Goal: Transaction & Acquisition: Purchase product/service

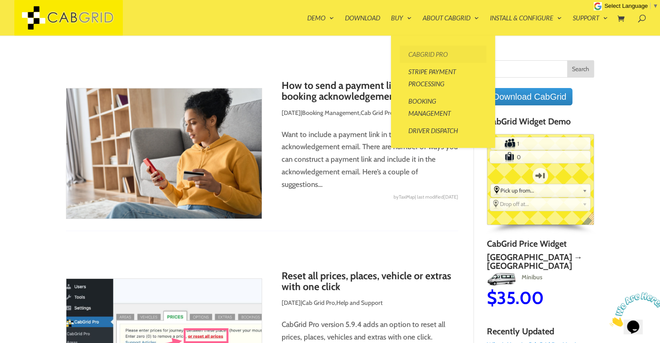
click at [430, 52] on link "CabGrid Pro" at bounding box center [442, 54] width 87 height 17
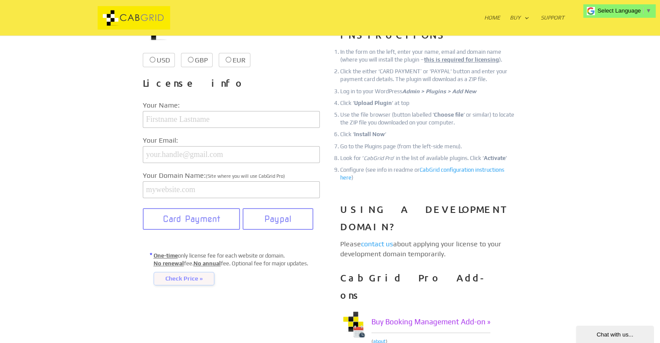
scroll to position [173, 0]
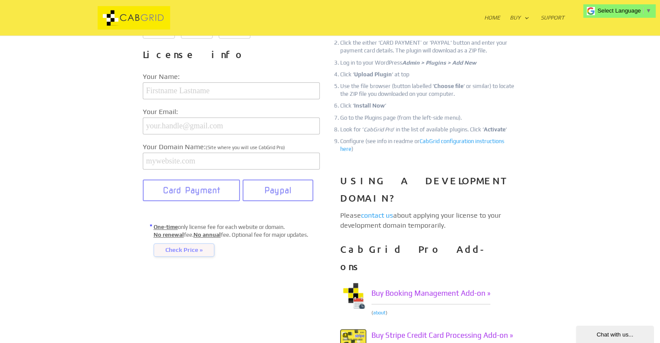
click at [192, 257] on span "Check Price »" at bounding box center [184, 250] width 61 height 14
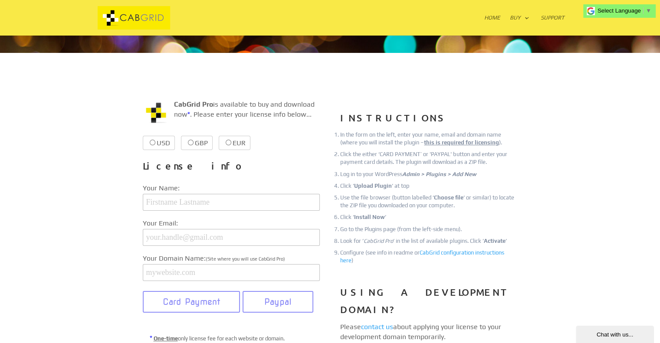
scroll to position [0, 0]
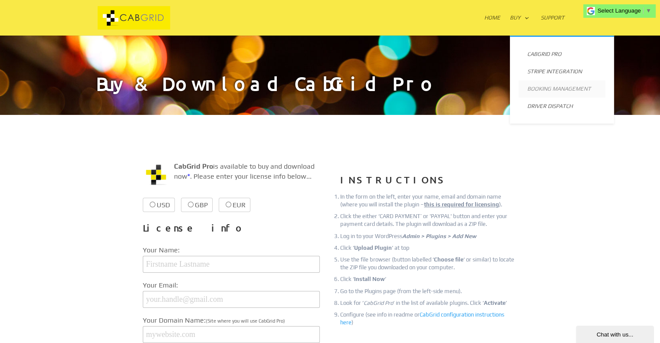
click at [537, 88] on link "Booking Management" at bounding box center [561, 88] width 87 height 17
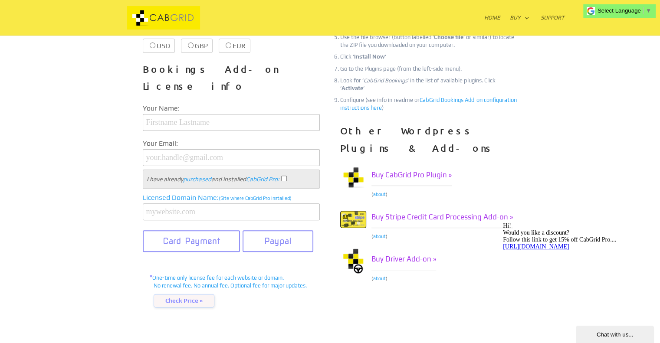
scroll to position [260, 0]
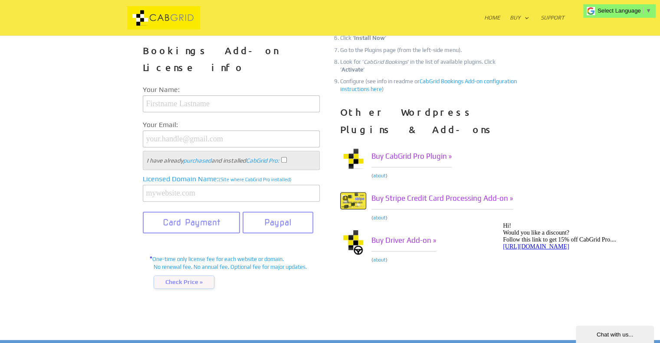
click at [196, 275] on span "Check Price »" at bounding box center [184, 282] width 61 height 14
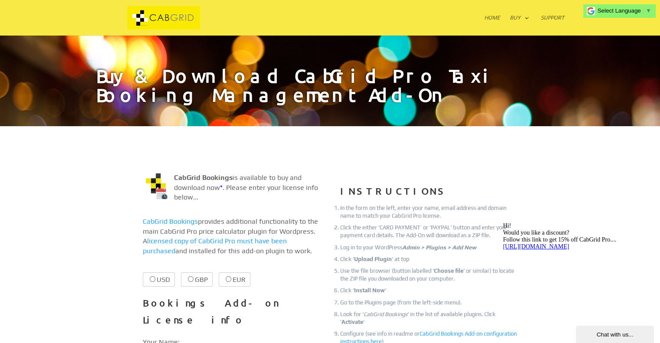
scroll to position [0, 0]
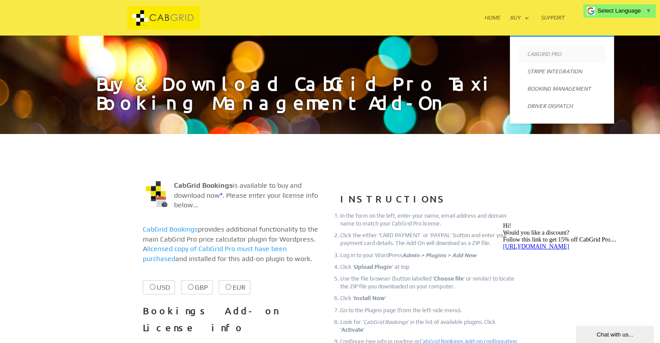
click at [549, 53] on link "CabGrid Pro" at bounding box center [561, 54] width 87 height 17
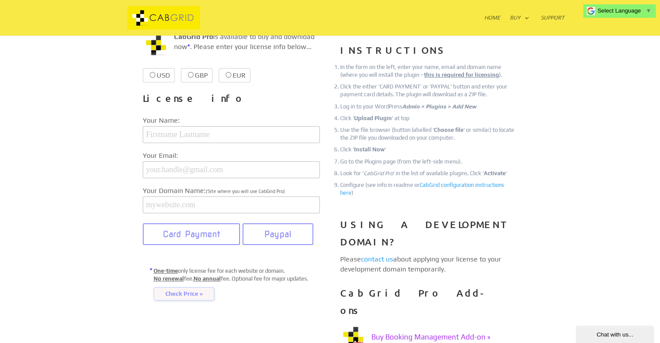
click at [234, 74] on label "EUR €38.99 €38.99" at bounding box center [235, 75] width 32 height 14
click at [231, 74] on input "EUR €38.99 €38.99" at bounding box center [229, 75] width 6 height 6
radio input "true"
